Goal: Task Accomplishment & Management: Manage account settings

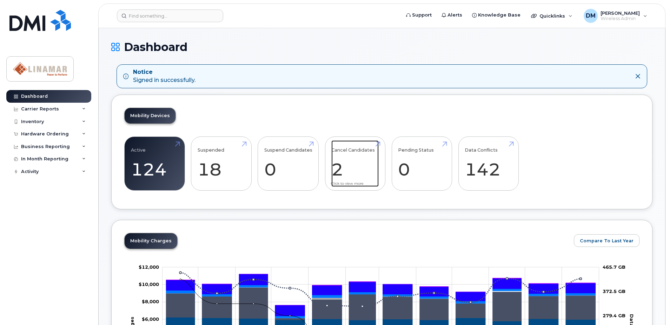
click at [355, 151] on link "Cancel Candidates 2" at bounding box center [355, 163] width 47 height 46
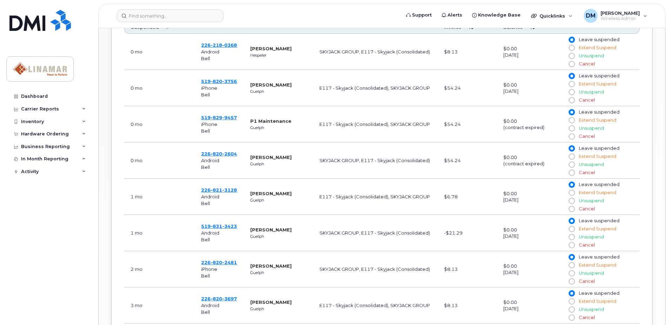
scroll to position [316, 0]
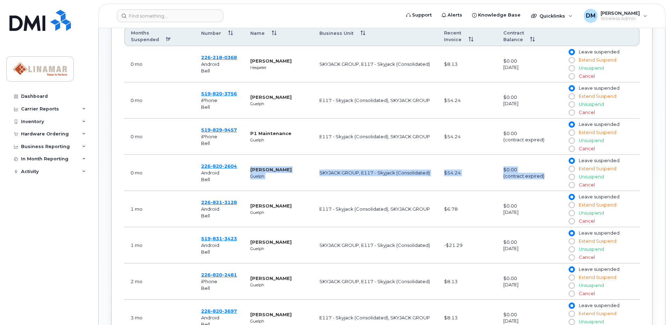
drag, startPoint x: 251, startPoint y: 163, endPoint x: 544, endPoint y: 173, distance: 293.5
click at [544, 173] on tr "0 mo 226 820 2604 Android Bell Bill Moorehouse Guelph SKYJACK GROUP, E117 - Sky…" at bounding box center [382, 173] width 516 height 36
click at [544, 173] on td "$0.00 (contract expired)" at bounding box center [529, 173] width 65 height 36
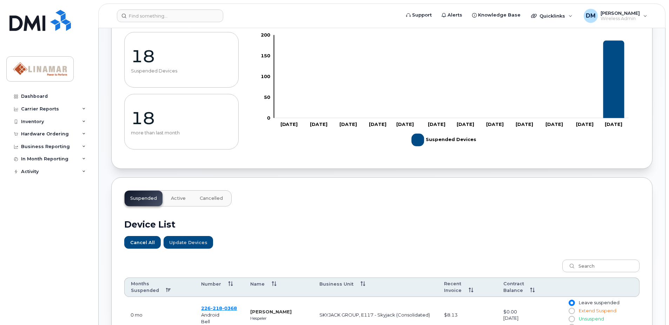
scroll to position [0, 0]
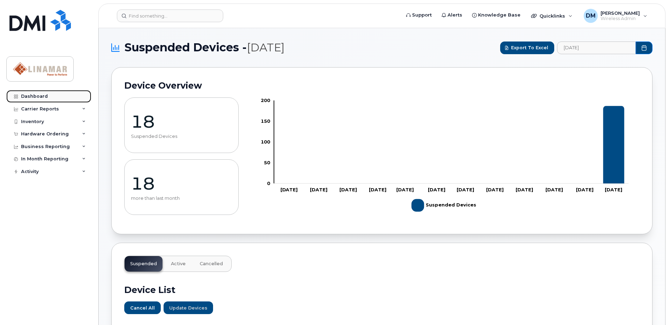
click at [35, 94] on div "Dashboard" at bounding box center [34, 96] width 27 height 6
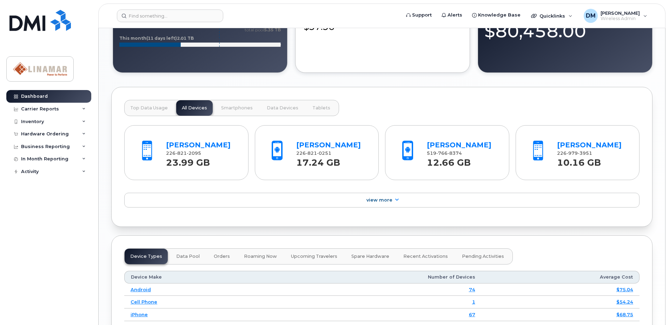
scroll to position [527, 0]
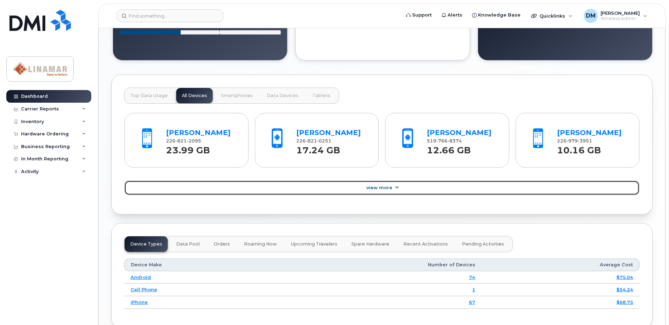
click at [379, 189] on span "View More" at bounding box center [380, 187] width 26 height 5
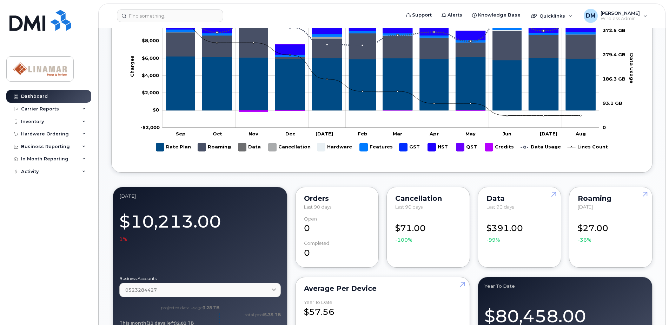
scroll to position [0, 0]
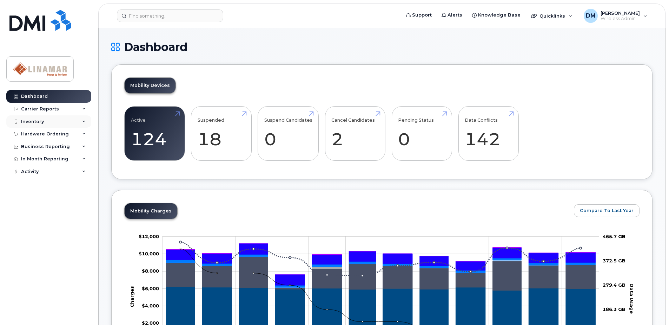
click at [37, 123] on div "Inventory" at bounding box center [32, 122] width 23 height 6
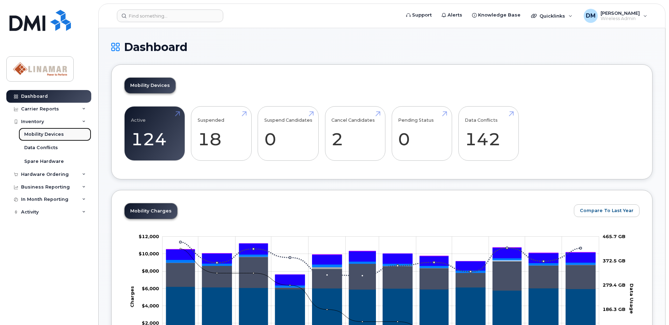
click at [39, 136] on div "Mobility Devices" at bounding box center [44, 134] width 40 height 6
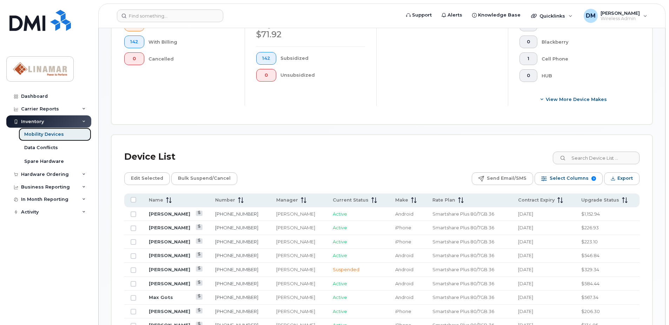
scroll to position [246, 0]
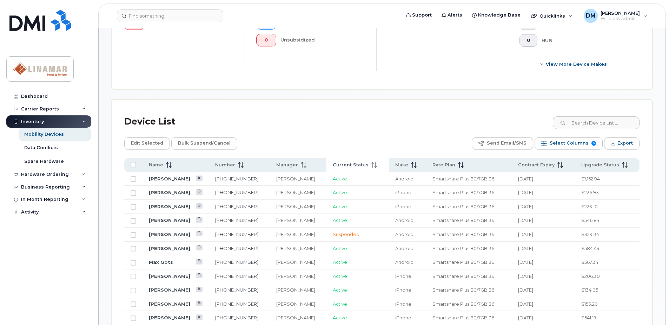
click at [350, 168] on span "Current Status" at bounding box center [351, 165] width 36 height 6
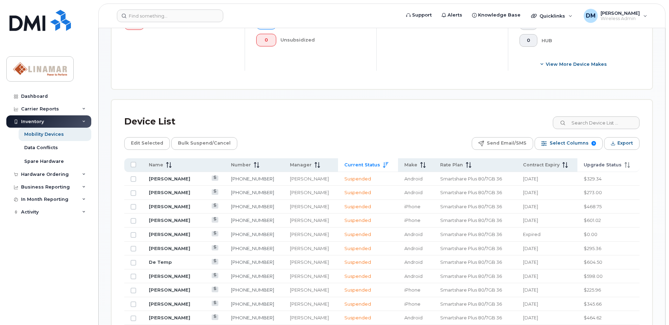
click at [608, 164] on span "Upgrade Status" at bounding box center [603, 165] width 38 height 6
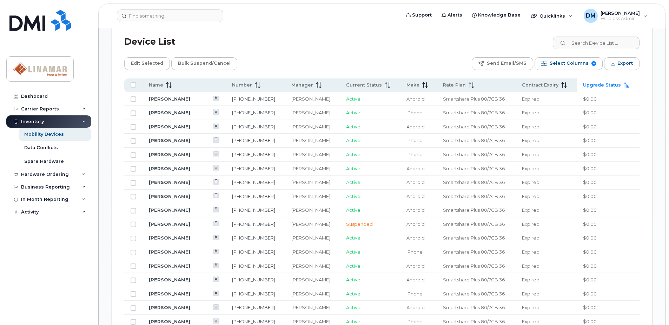
scroll to position [325, 0]
click at [626, 167] on td "$0.00" at bounding box center [608, 169] width 63 height 14
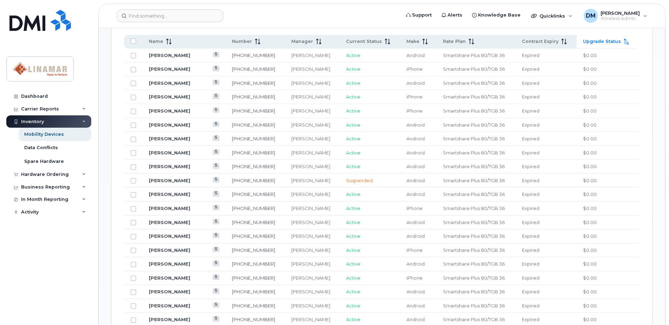
scroll to position [351, 0]
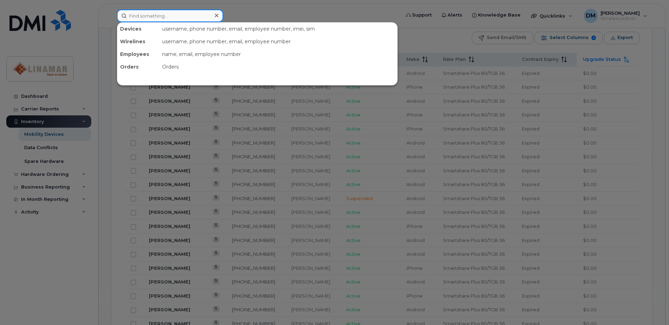
click at [178, 15] on input at bounding box center [170, 15] width 106 height 13
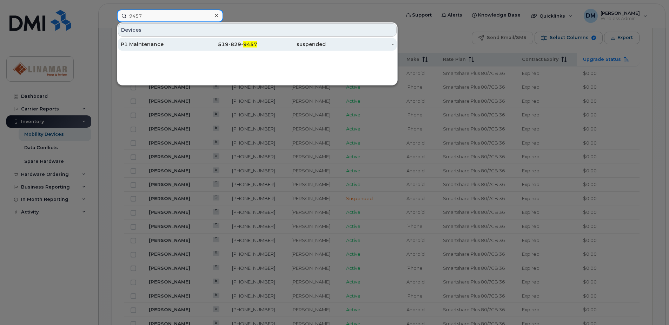
type input "9457"
click at [155, 43] on div "P1 Maintenance" at bounding box center [155, 44] width 68 height 7
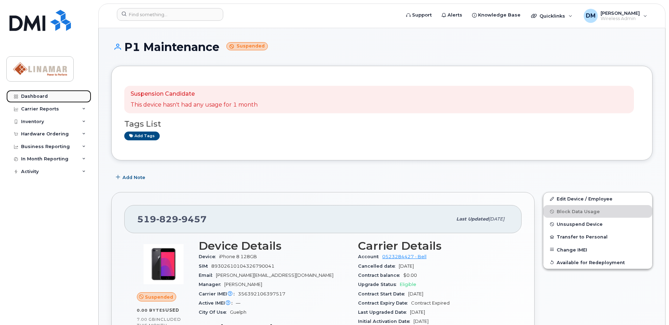
click at [33, 96] on div "Dashboard" at bounding box center [34, 96] width 27 height 6
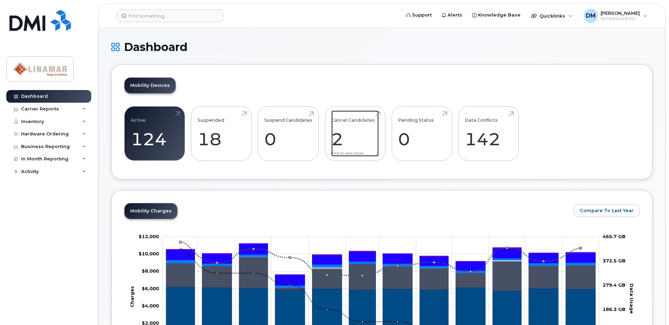
click at [359, 118] on link "Cancel Candidates 2" at bounding box center [355, 133] width 47 height 46
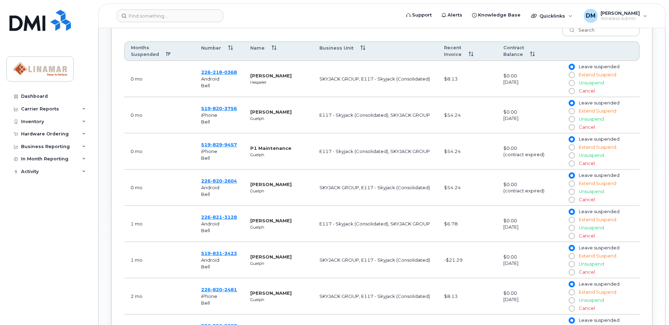
scroll to position [316, 0]
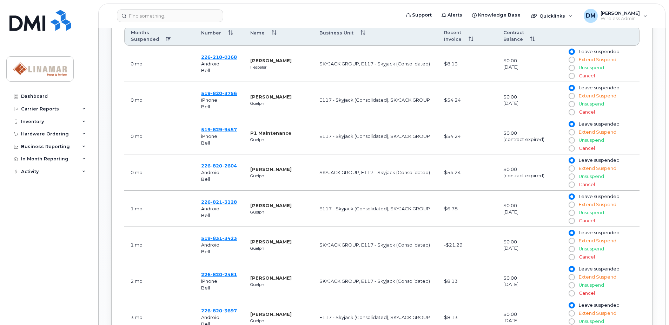
click at [573, 145] on input "Cancel" at bounding box center [572, 148] width 6 height 6
radio input "true"
click at [571, 182] on input "Cancel" at bounding box center [572, 185] width 6 height 6
radio input "true"
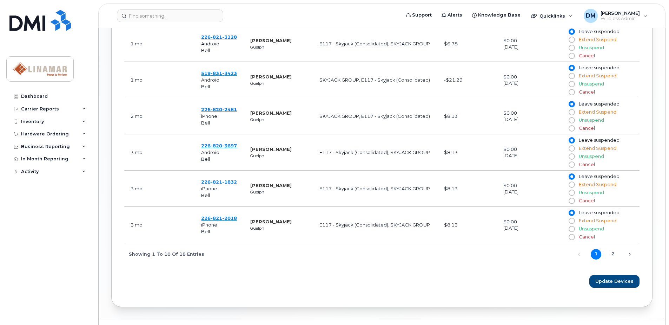
scroll to position [491, 0]
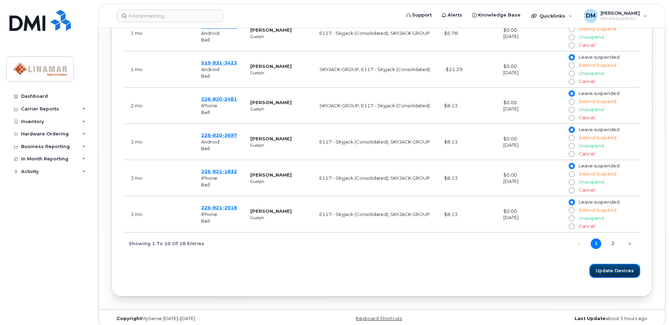
click at [619, 267] on span "Update Devices" at bounding box center [615, 270] width 38 height 7
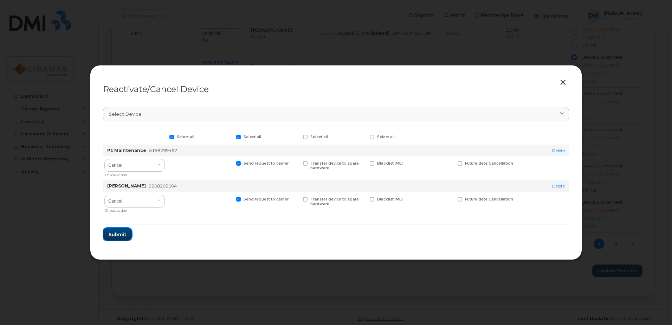
click at [120, 235] on span "Submit" at bounding box center [118, 234] width 18 height 7
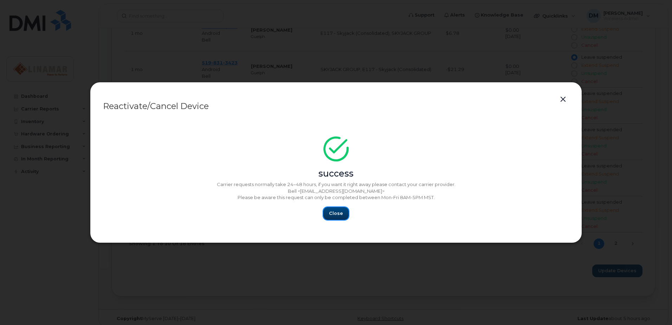
click at [336, 213] on span "Close" at bounding box center [336, 213] width 14 height 7
click at [336, 214] on span "Close" at bounding box center [336, 213] width 14 height 7
click at [562, 98] on button "button" at bounding box center [562, 99] width 11 height 10
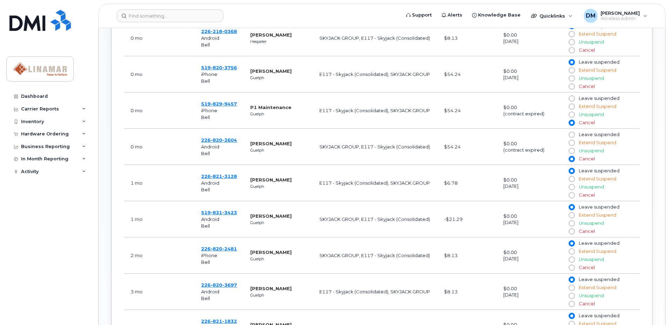
scroll to position [351, 0]
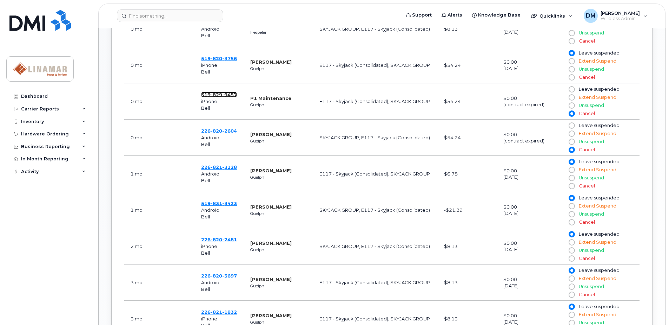
click at [229, 92] on span "9457" at bounding box center [229, 95] width 15 height 6
click at [227, 128] on span "2604" at bounding box center [229, 131] width 15 height 6
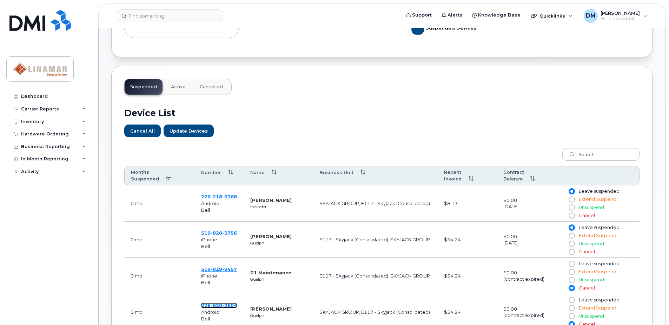
scroll to position [70, 0]
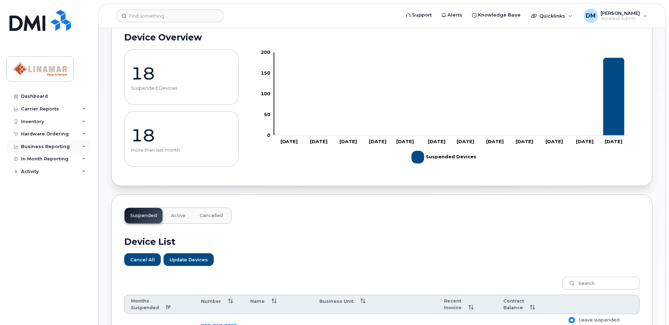
scroll to position [0, 0]
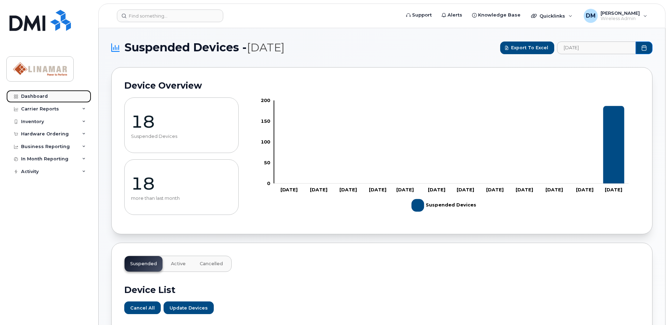
click at [34, 97] on div "Dashboard" at bounding box center [34, 96] width 27 height 6
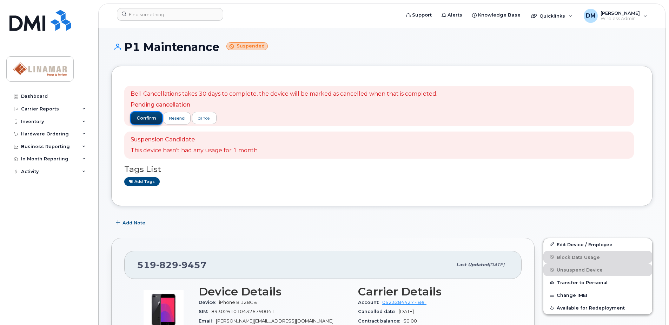
click at [144, 117] on span "confirm" at bounding box center [147, 118] width 20 height 6
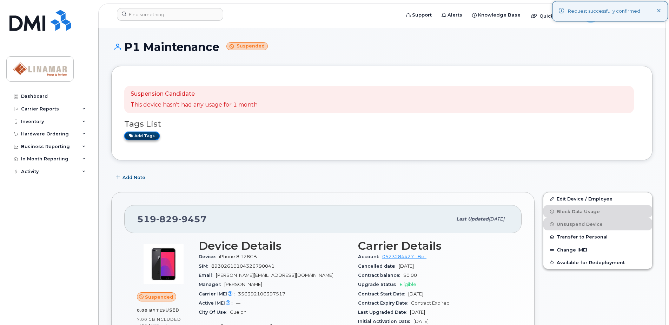
click at [143, 135] on link "Add tags" at bounding box center [141, 135] width 35 height 9
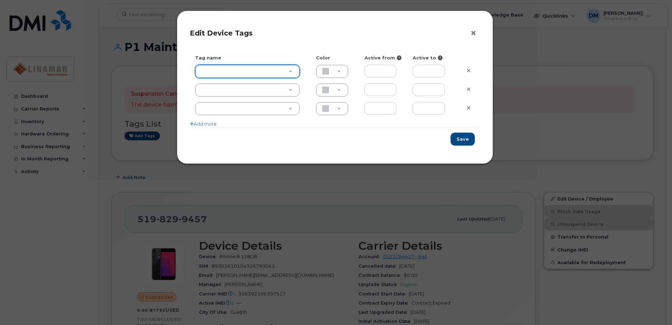
click at [475, 33] on button "×" at bounding box center [475, 33] width 10 height 11
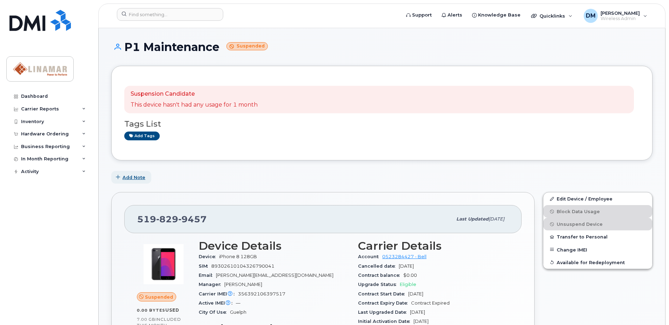
click at [137, 177] on span "Add Note" at bounding box center [134, 177] width 23 height 7
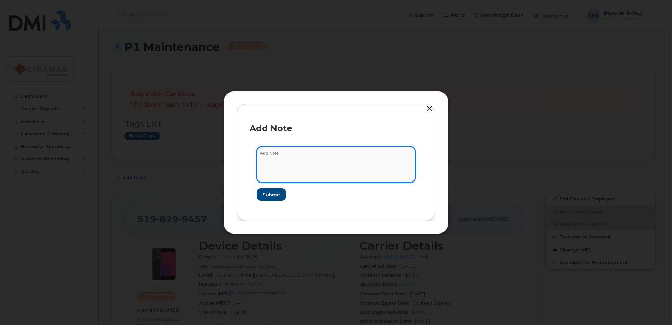
click at [311, 157] on textarea at bounding box center [335, 164] width 159 height 36
drag, startPoint x: 356, startPoint y: 152, endPoint x: 279, endPoint y: 161, distance: 77.0
click at [243, 155] on div "Add Note line cancelled Aug 21st - no cancellation fees Submit" at bounding box center [335, 162] width 199 height 117
type textarea "line cancelled Aug 21st - no cancellation fees"
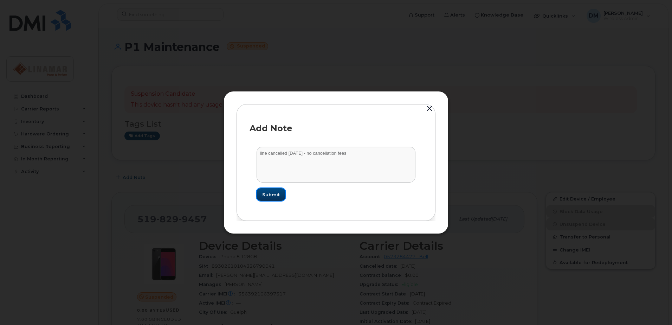
click at [276, 195] on span "Submit" at bounding box center [271, 194] width 18 height 7
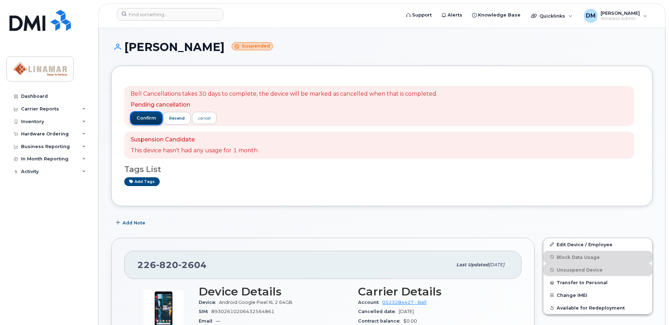
click at [147, 119] on span "confirm" at bounding box center [147, 118] width 20 height 6
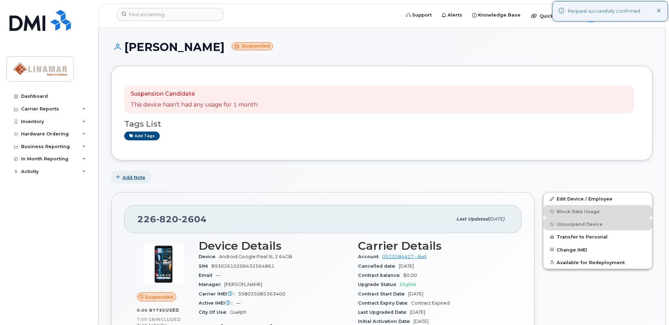
click at [126, 178] on span "Add Note" at bounding box center [134, 177] width 23 height 7
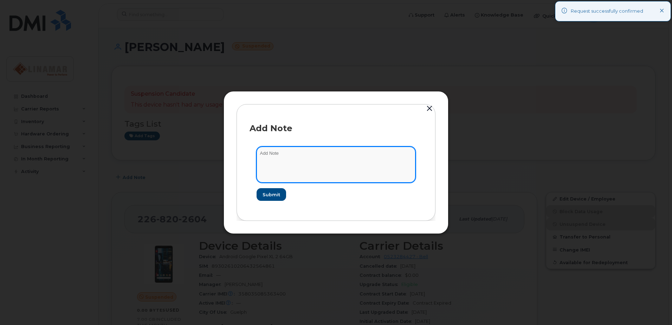
click at [305, 160] on textarea at bounding box center [335, 164] width 159 height 36
paste textarea "line cancelled [DATE] - no cancellation fees"
drag, startPoint x: 275, startPoint y: 153, endPoint x: 368, endPoint y: 154, distance: 93.1
click at [367, 154] on textarea "line cancelled [DATE] - no cancellation fees" at bounding box center [335, 164] width 159 height 36
click at [368, 154] on textarea "line cancelled [DATE] - no cancellation fees" at bounding box center [335, 164] width 159 height 36
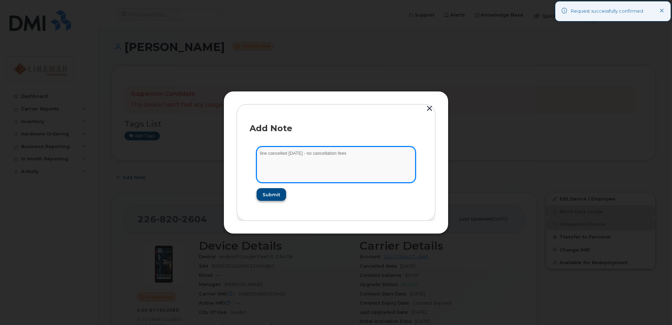
type textarea "line cancelled [DATE] - no cancellation fees"
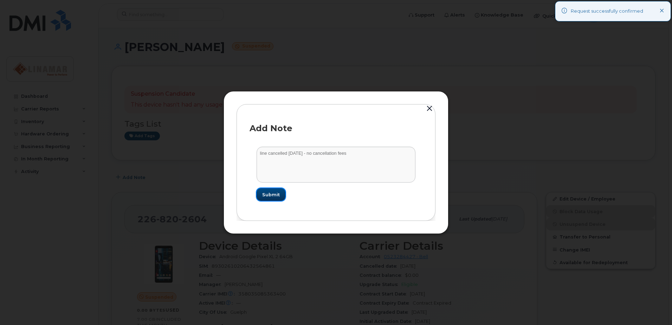
click at [279, 196] on span "Submit" at bounding box center [271, 194] width 18 height 7
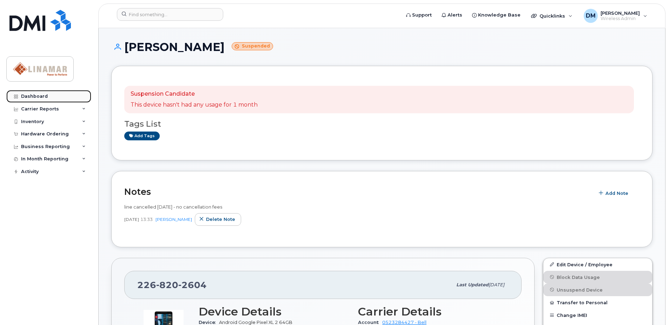
click at [28, 90] on link "Dashboard" at bounding box center [48, 96] width 85 height 13
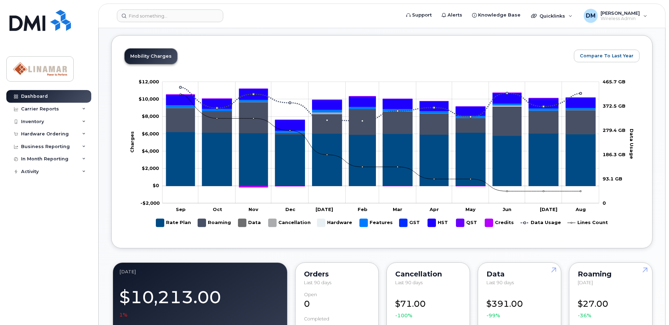
scroll to position [176, 0]
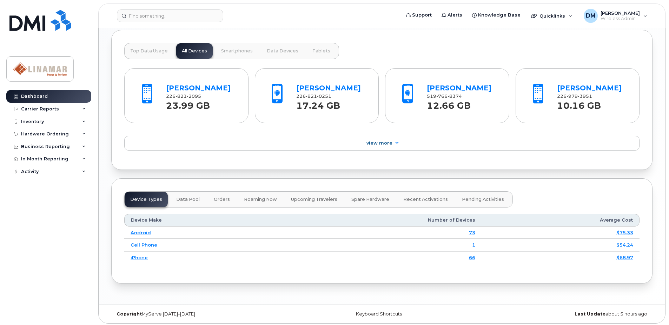
scroll to position [574, 0]
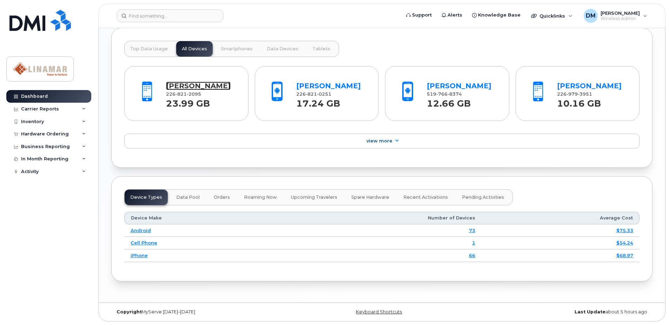
click at [188, 87] on link "[PERSON_NAME]" at bounding box center [198, 85] width 65 height 8
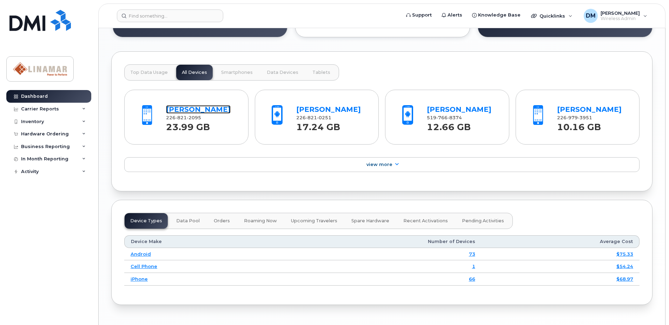
scroll to position [538, 0]
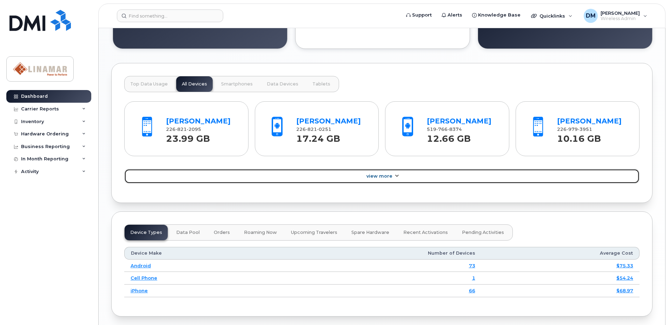
click at [378, 176] on span "View More" at bounding box center [380, 175] width 26 height 5
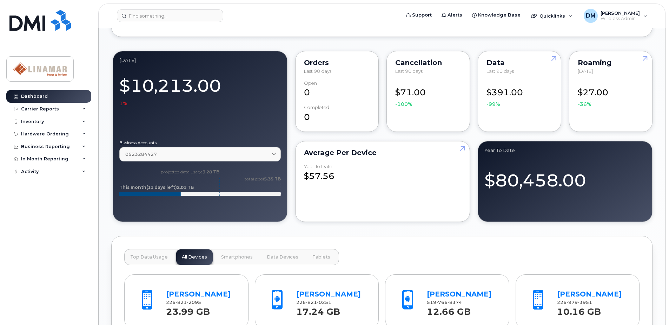
scroll to position [363, 0]
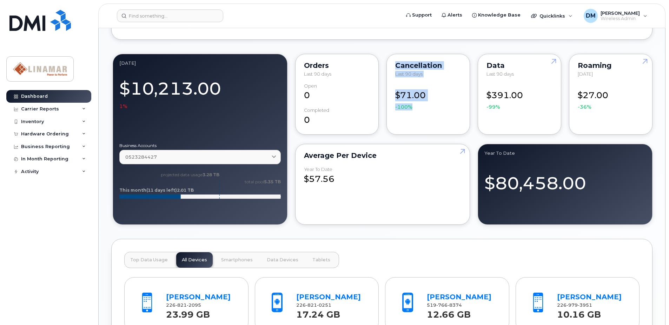
drag, startPoint x: 398, startPoint y: 64, endPoint x: 436, endPoint y: 106, distance: 57.2
click at [436, 106] on div "Cancellation Last 90 days $71.00 -100%" at bounding box center [429, 94] width 84 height 81
click at [436, 106] on div "$71.00 -100%" at bounding box center [429, 96] width 66 height 27
drag, startPoint x: 413, startPoint y: 106, endPoint x: 397, endPoint y: 67, distance: 41.9
click at [397, 67] on div "Cancellation Last 90 days $71.00 -100%" at bounding box center [429, 94] width 84 height 81
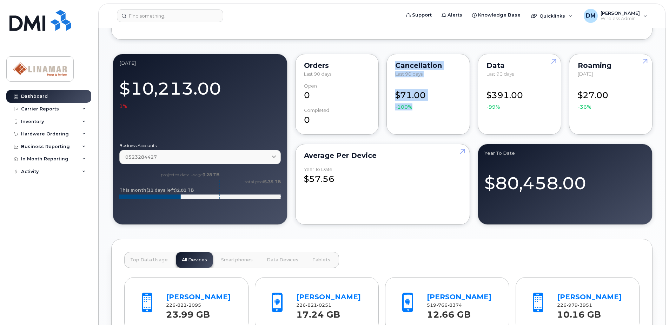
click at [397, 67] on div "Cancellation" at bounding box center [429, 66] width 66 height 6
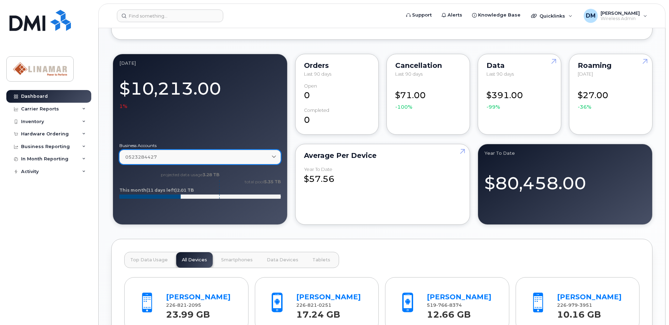
click at [273, 156] on icon at bounding box center [274, 157] width 5 height 5
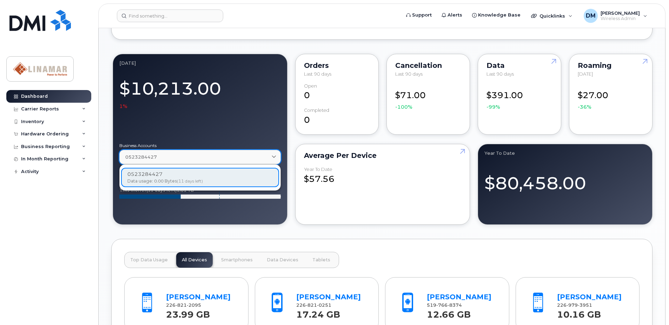
click at [273, 156] on icon at bounding box center [274, 157] width 5 height 5
click at [272, 102] on div "$10,213.00 1%" at bounding box center [200, 91] width 162 height 35
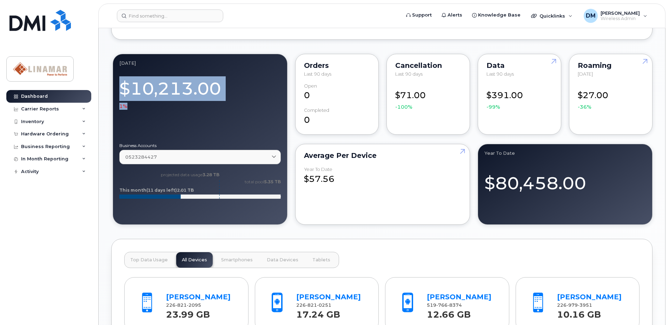
drag, startPoint x: 119, startPoint y: 90, endPoint x: 267, endPoint y: 105, distance: 148.0
click at [267, 105] on div "$10,213.00 1%" at bounding box center [200, 91] width 162 height 35
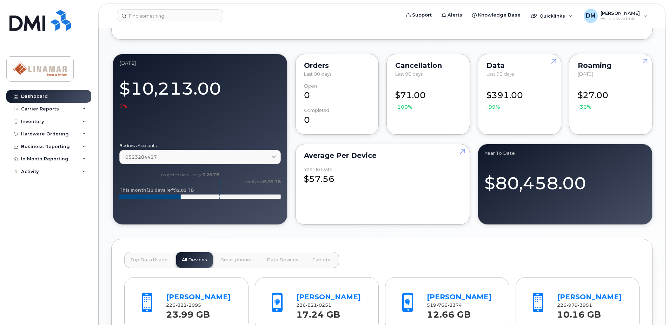
drag, startPoint x: 267, startPoint y: 105, endPoint x: 207, endPoint y: 126, distance: 63.3
click at [207, 126] on div at bounding box center [200, 124] width 162 height 28
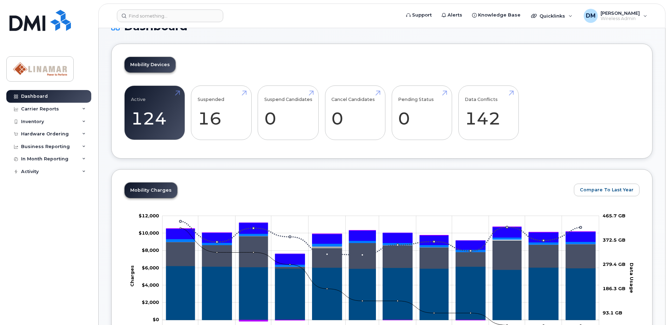
scroll to position [0, 0]
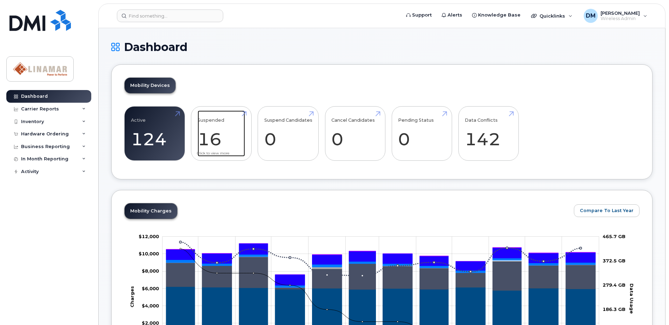
click at [213, 119] on link "Suspended 16 -33%" at bounding box center [221, 133] width 47 height 46
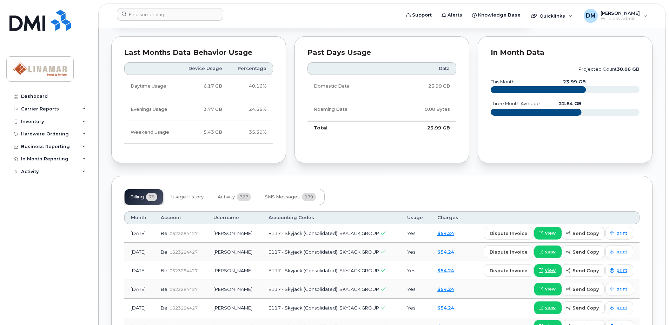
scroll to position [351, 0]
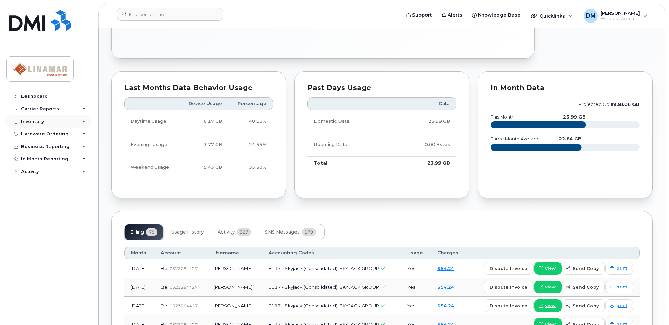
click at [34, 120] on div "Inventory" at bounding box center [32, 122] width 23 height 6
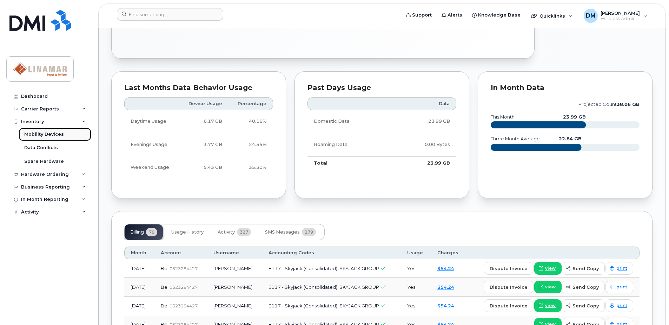
click at [33, 134] on div "Mobility Devices" at bounding box center [44, 134] width 40 height 6
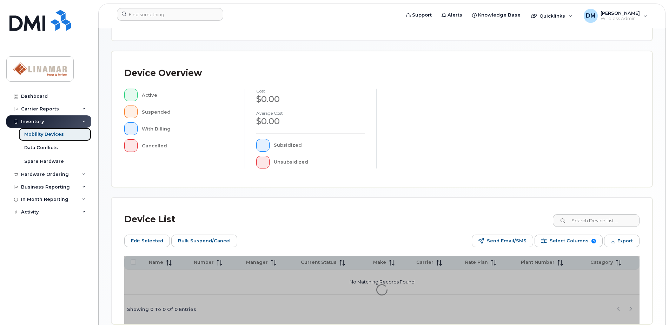
scroll to position [141, 0]
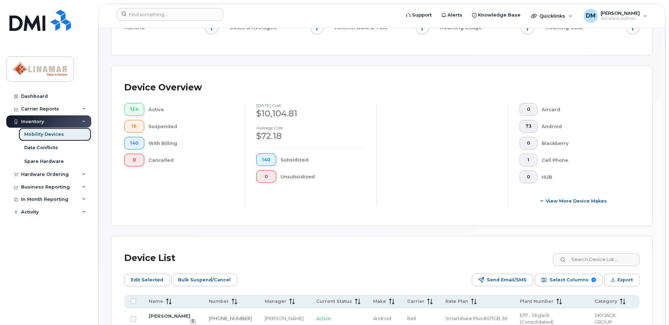
scroll to position [159, 0]
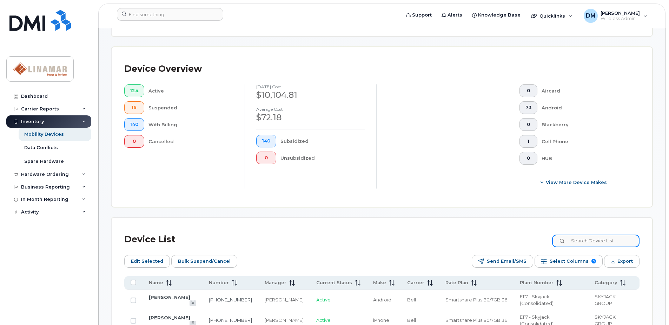
click at [600, 242] on input at bounding box center [596, 240] width 87 height 13
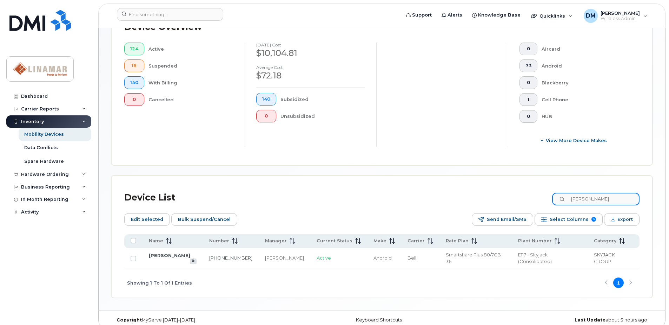
scroll to position [202, 0]
type input "leis"
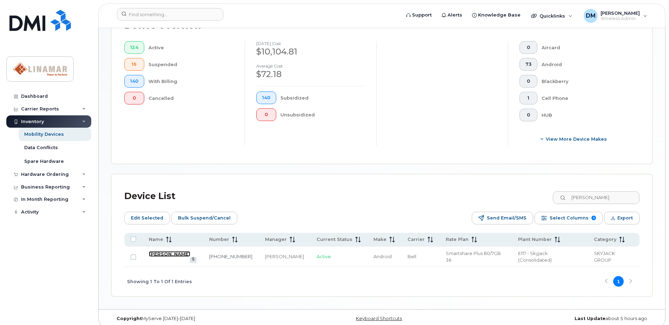
click at [169, 254] on link "[PERSON_NAME]" at bounding box center [169, 254] width 41 height 6
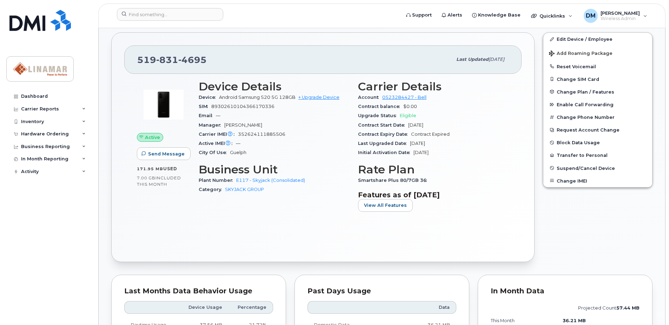
scroll to position [141, 0]
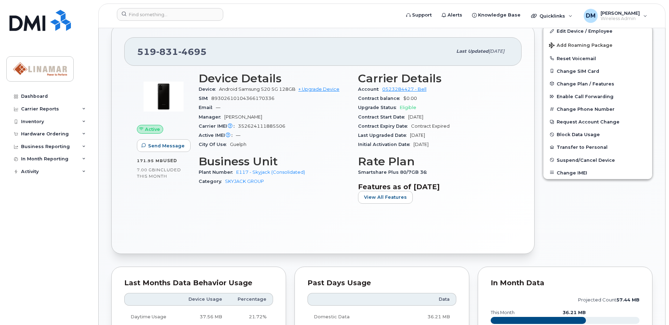
drag, startPoint x: 362, startPoint y: 116, endPoint x: 466, endPoint y: 133, distance: 105.2
click at [466, 133] on section "Carrier Details Account 0523284427 - Bell Contract balance $0.00 Upgrade Status…" at bounding box center [433, 110] width 151 height 77
drag, startPoint x: 466, startPoint y: 133, endPoint x: 448, endPoint y: 136, distance: 18.4
click at [448, 136] on div "Last Upgraded Date Aug 28, 2020" at bounding box center [433, 135] width 151 height 9
drag, startPoint x: 359, startPoint y: 136, endPoint x: 441, endPoint y: 137, distance: 82.6
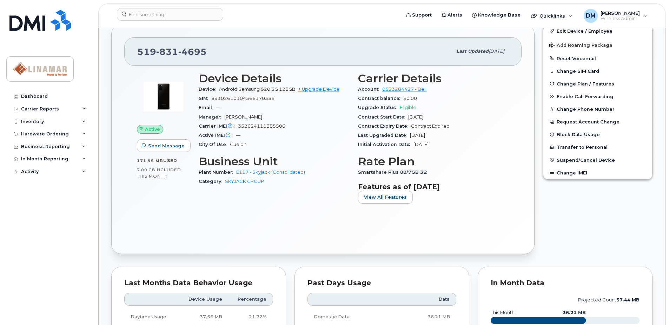
click at [441, 137] on div "Last Upgraded Date Aug 28, 2020" at bounding box center [433, 135] width 151 height 9
drag, startPoint x: 357, startPoint y: 135, endPoint x: 444, endPoint y: 145, distance: 87.4
click at [444, 145] on div "Carrier Details Account 0523284427 - Bell Contract balance $0.00 Upgrade Status…" at bounding box center [433, 140] width 159 height 145
click at [429, 145] on span "Mar 03, 2017" at bounding box center [421, 144] width 15 height 5
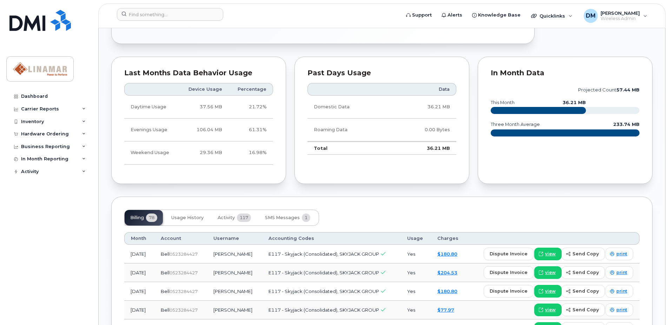
scroll to position [351, 0]
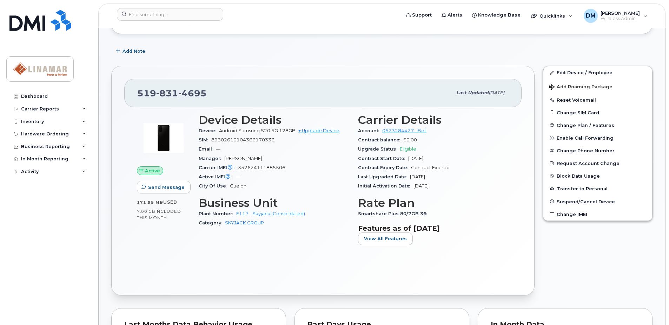
scroll to position [0, 0]
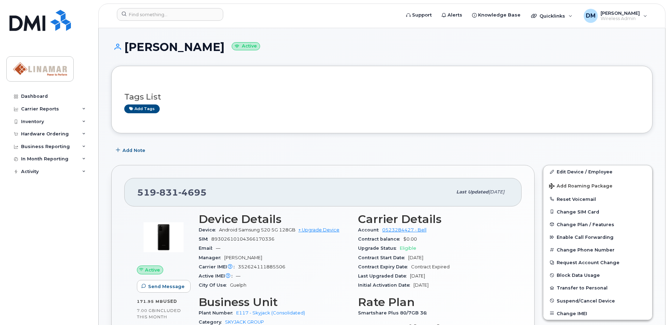
click at [535, 153] on div "Add Note" at bounding box center [382, 150] width 542 height 13
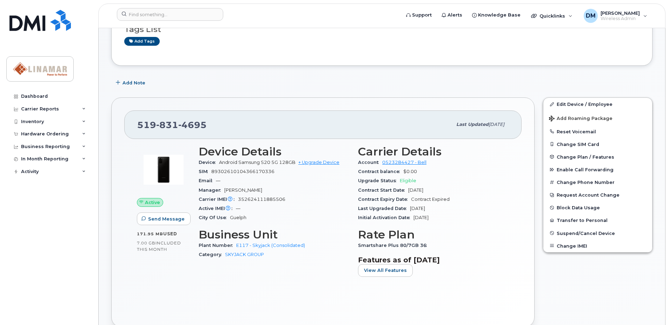
scroll to position [70, 0]
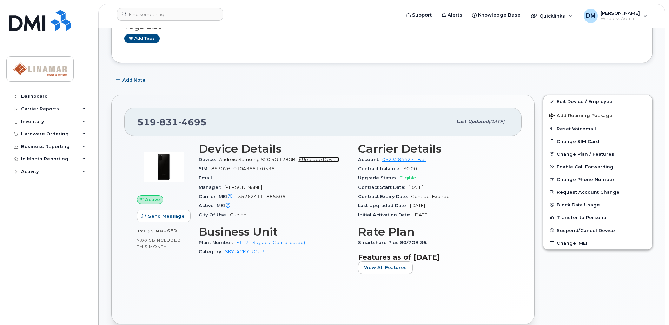
click at [314, 158] on link "+ Upgrade Device" at bounding box center [319, 159] width 41 height 5
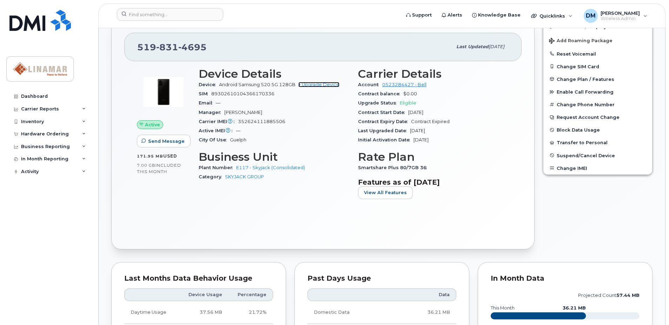
scroll to position [105, 0]
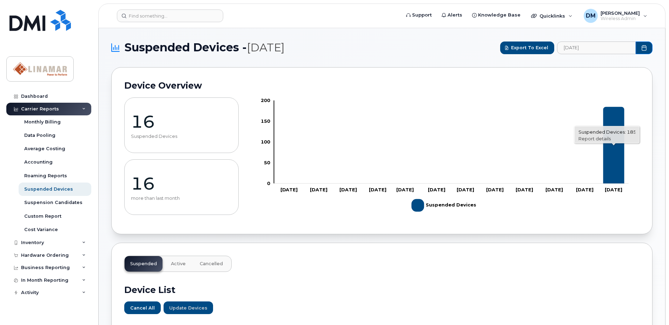
click link "Report details"
click at [409, 54] on h1 "Suspended Devices - [DATE]" at bounding box center [304, 48] width 386 height 14
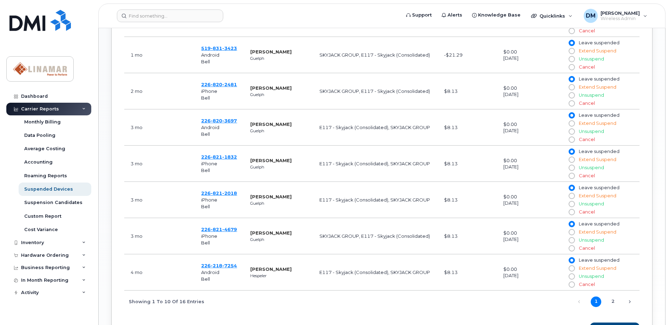
scroll to position [491, 0]
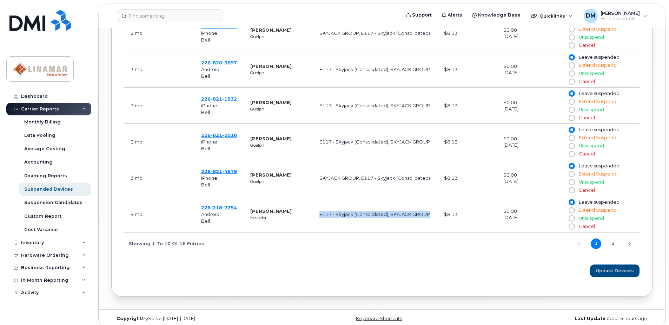
drag, startPoint x: 319, startPoint y: 207, endPoint x: 430, endPoint y: 209, distance: 110.3
click at [430, 209] on td "E117 - Skyjack (Consolidated), SKYJACK GROUP" at bounding box center [375, 214] width 125 height 36
drag, startPoint x: 430, startPoint y: 207, endPoint x: 320, endPoint y: 208, distance: 110.7
click at [320, 208] on td "E117 - Skyjack (Consolidated), SKYJACK GROUP" at bounding box center [375, 214] width 125 height 36
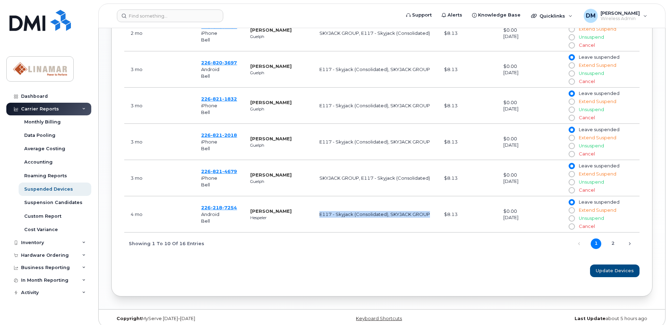
drag, startPoint x: 320, startPoint y: 208, endPoint x: 326, endPoint y: 208, distance: 6.7
click at [326, 208] on td "E117 - Skyjack (Consolidated), SKYJACK GROUP" at bounding box center [375, 214] width 125 height 36
drag, startPoint x: 320, startPoint y: 207, endPoint x: 428, endPoint y: 207, distance: 107.8
click at [428, 207] on td "E117 - Skyjack (Consolidated), SKYJACK GROUP" at bounding box center [375, 214] width 125 height 36
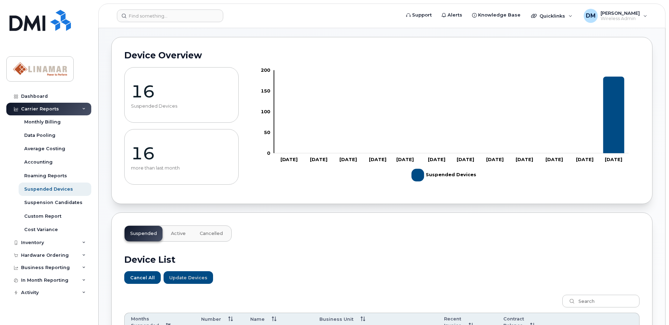
scroll to position [0, 0]
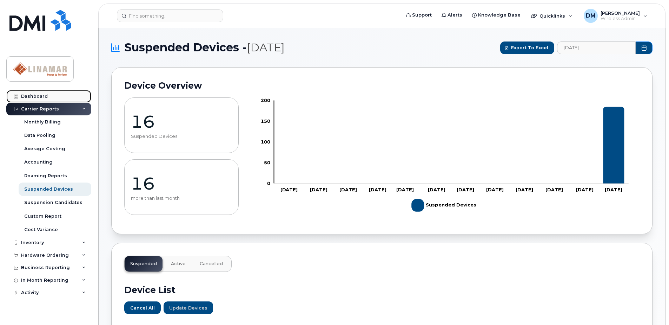
click at [37, 98] on div "Dashboard" at bounding box center [34, 96] width 27 height 6
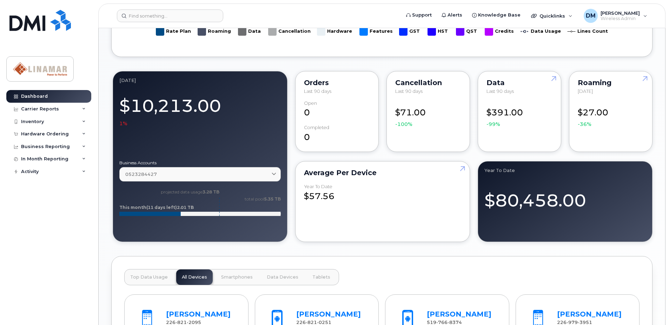
scroll to position [351, 0]
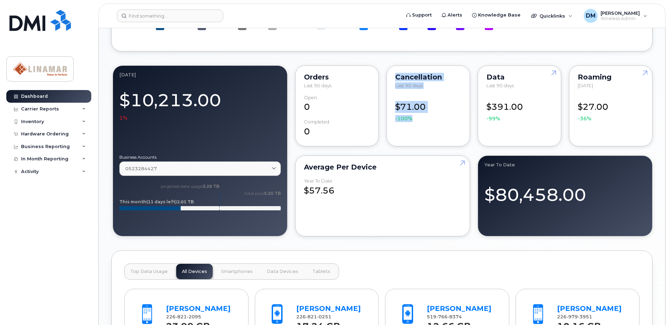
drag, startPoint x: 396, startPoint y: 79, endPoint x: 440, endPoint y: 118, distance: 59.0
click at [440, 118] on div "Cancellation Last 90 days $71.00 -100%" at bounding box center [429, 105] width 84 height 81
drag, startPoint x: 440, startPoint y: 118, endPoint x: 431, endPoint y: 117, distance: 9.3
click at [440, 119] on div "$71.00 -100%" at bounding box center [429, 108] width 66 height 27
click at [413, 109] on div "$71.00 -100%" at bounding box center [429, 108] width 66 height 27
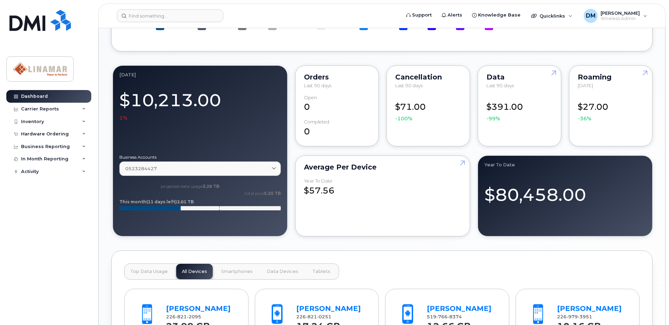
click at [405, 117] on span "-100%" at bounding box center [404, 118] width 17 height 7
click at [409, 104] on div "$71.00 -100%" at bounding box center [429, 108] width 66 height 27
click at [410, 74] on div "Cancellation" at bounding box center [429, 77] width 66 height 6
click at [32, 172] on div "Activity" at bounding box center [30, 172] width 18 height 6
click at [58, 198] on div "Device Status Updates" at bounding box center [51, 198] width 55 height 6
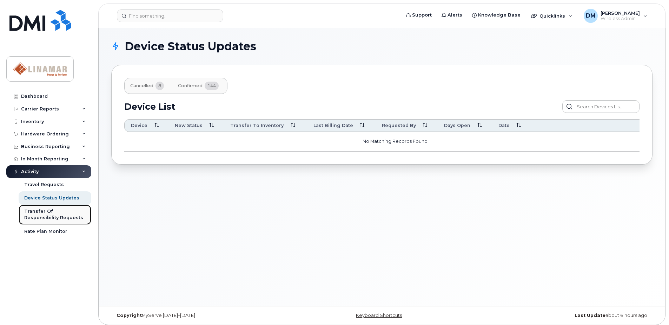
click at [54, 212] on div "Transfer Of Responsibility Requests" at bounding box center [54, 214] width 61 height 13
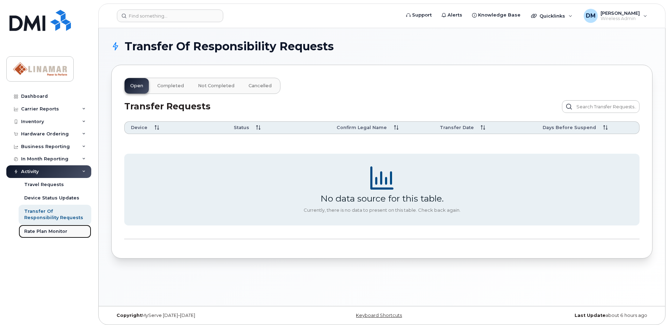
click at [45, 232] on div "Rate Plan Monitor" at bounding box center [45, 231] width 43 height 6
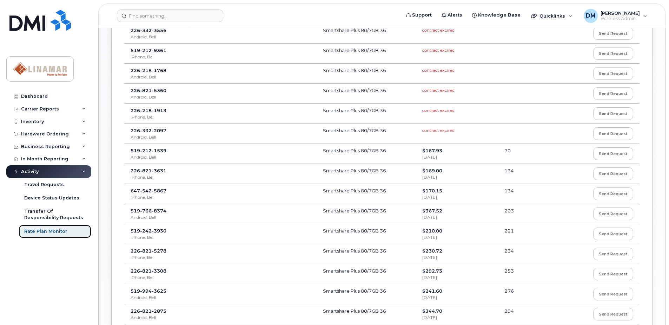
scroll to position [70, 0]
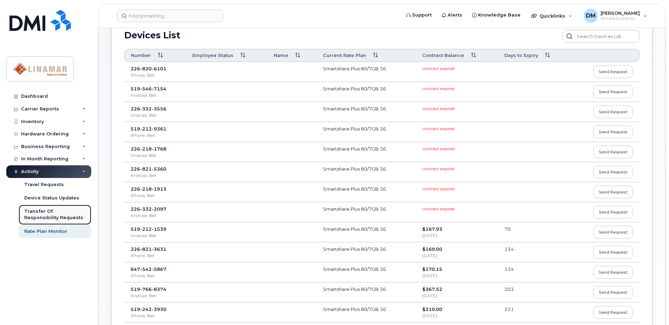
click at [45, 215] on div "Transfer Of Responsibility Requests" at bounding box center [54, 214] width 61 height 13
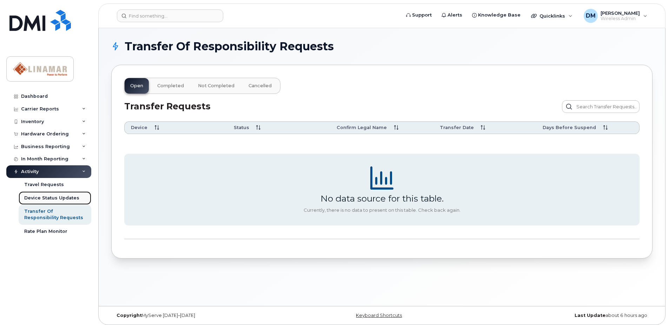
click at [59, 198] on div "Device Status Updates" at bounding box center [51, 198] width 55 height 6
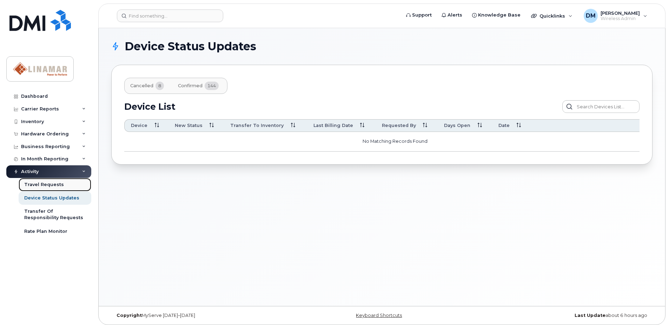
click at [48, 186] on div "Travel Requests" at bounding box center [44, 184] width 40 height 6
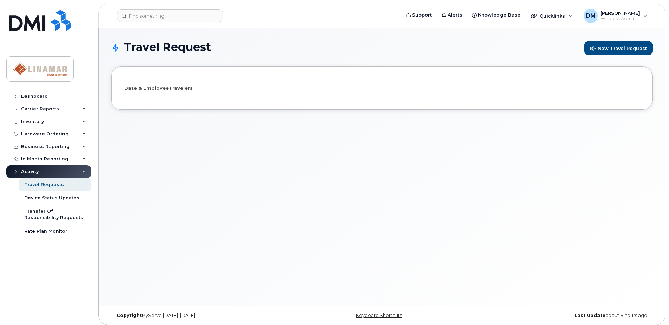
select select
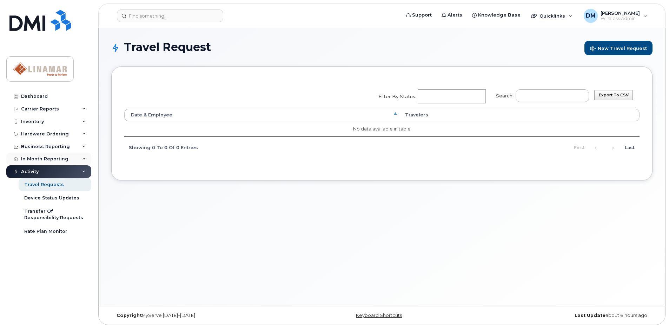
click at [50, 156] on div "In Month Reporting" at bounding box center [44, 159] width 47 height 6
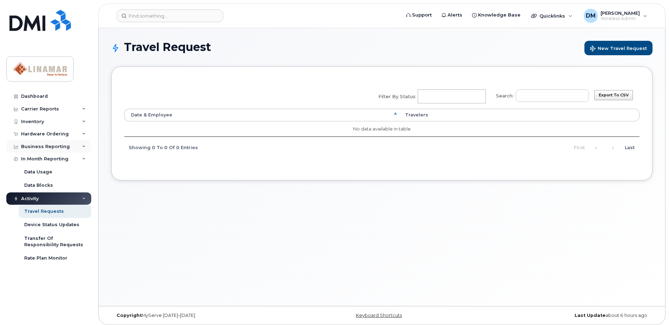
click at [50, 145] on div "Business Reporting" at bounding box center [45, 147] width 49 height 6
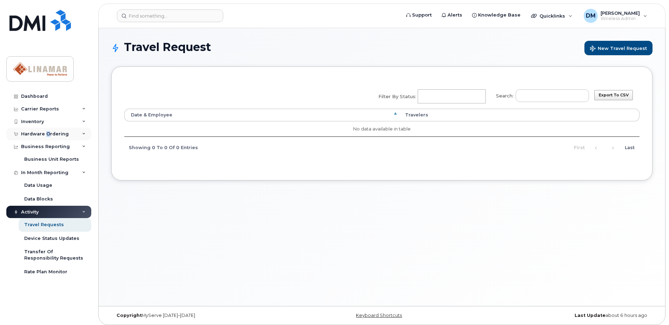
click at [47, 135] on div "Hardware Ordering" at bounding box center [45, 134] width 48 height 6
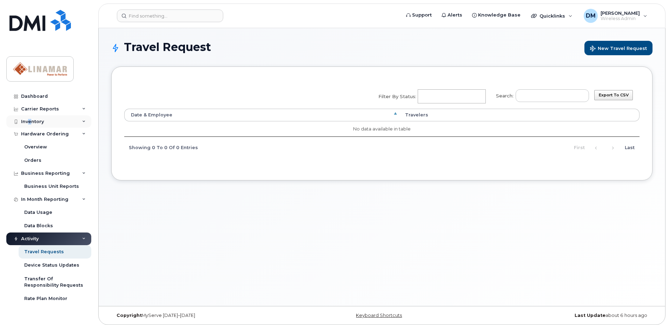
drag, startPoint x: 47, startPoint y: 135, endPoint x: 29, endPoint y: 122, distance: 21.8
click at [29, 122] on div "Inventory" at bounding box center [32, 122] width 23 height 6
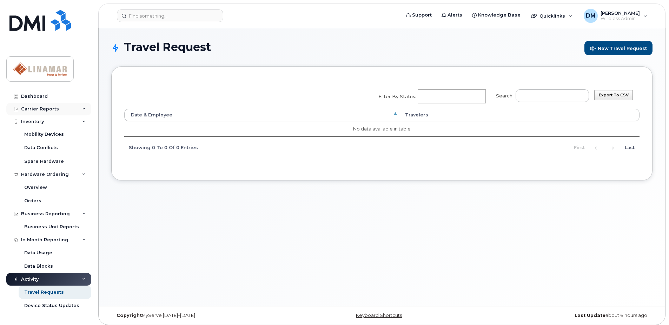
drag, startPoint x: 29, startPoint y: 122, endPoint x: 21, endPoint y: 112, distance: 13.1
click at [21, 112] on div "Carrier Reports" at bounding box center [48, 109] width 85 height 13
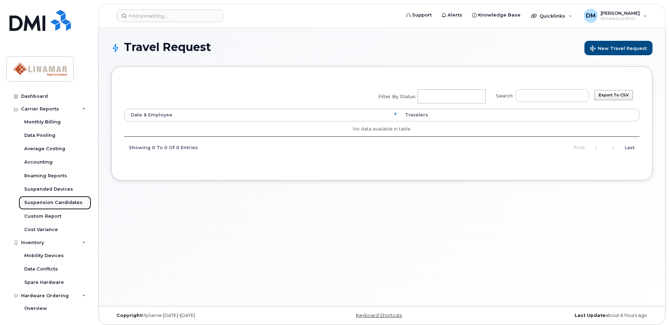
click at [37, 198] on link "Suspension Candidates" at bounding box center [55, 202] width 73 height 13
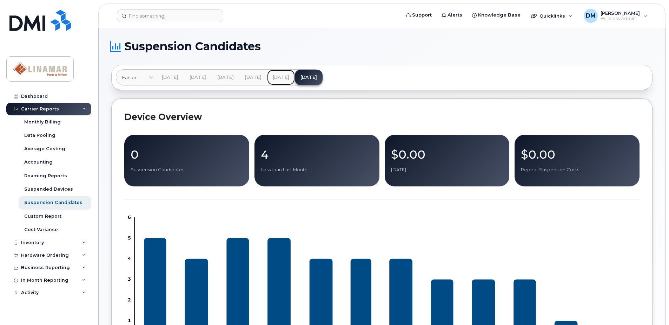
click at [295, 77] on link "[DATE]" at bounding box center [281, 77] width 28 height 15
